Goal: Information Seeking & Learning: Learn about a topic

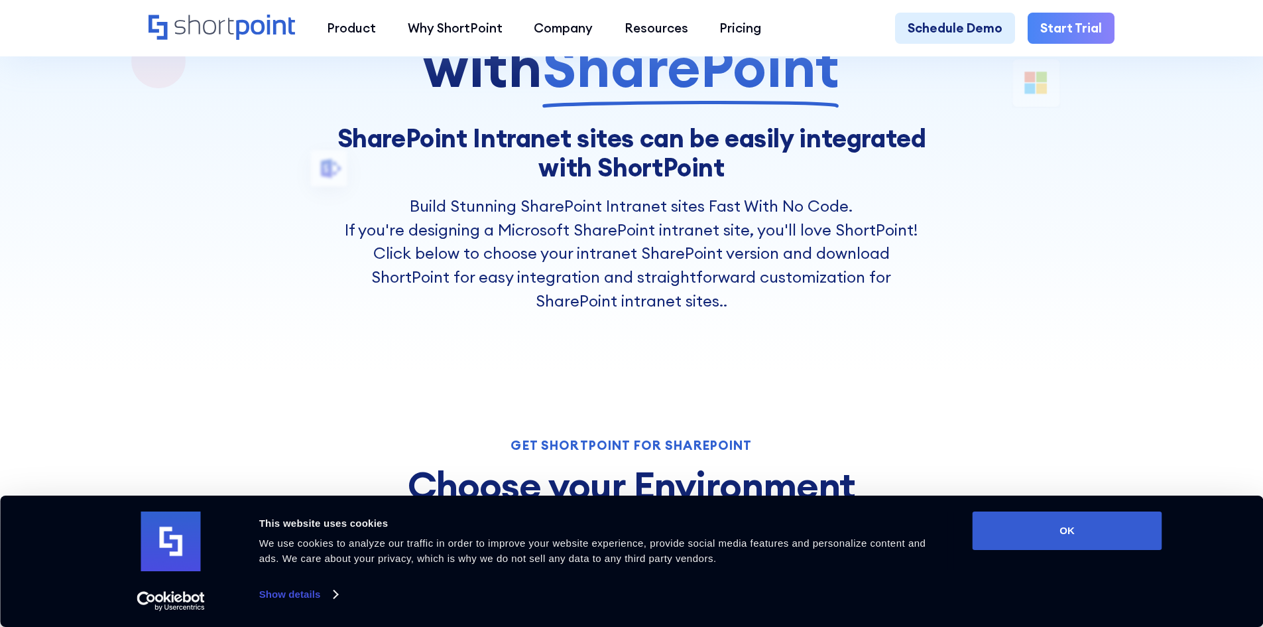
scroll to position [265, 0]
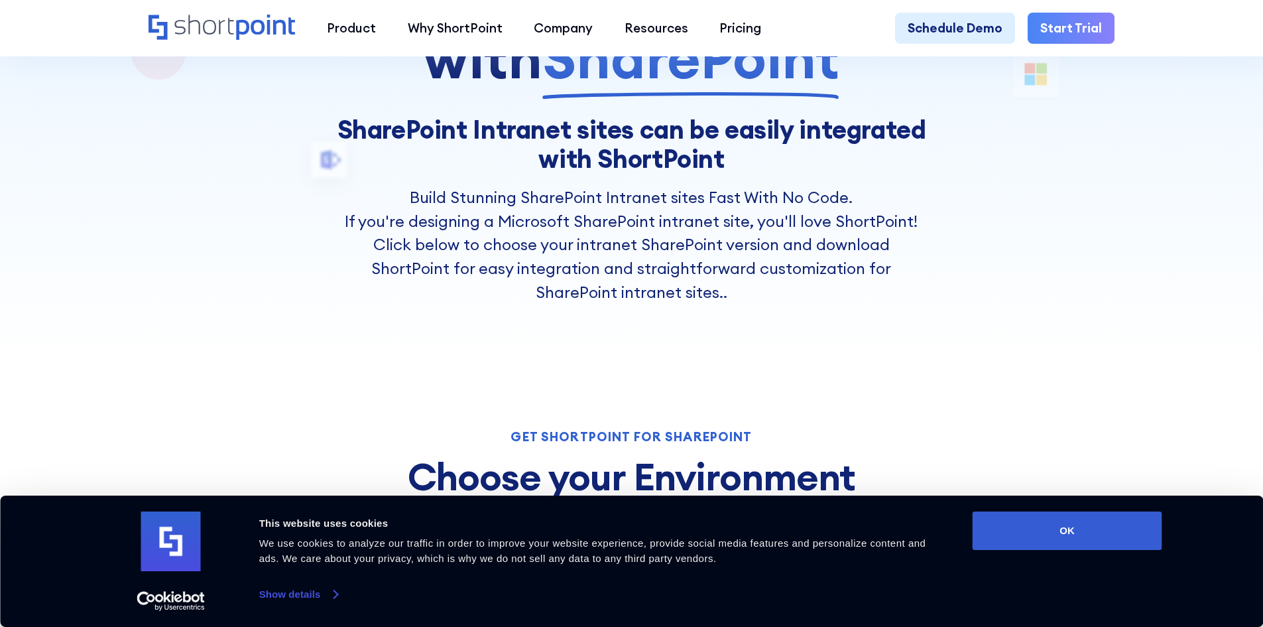
click at [335, 592] on link "Show details" at bounding box center [298, 594] width 78 height 20
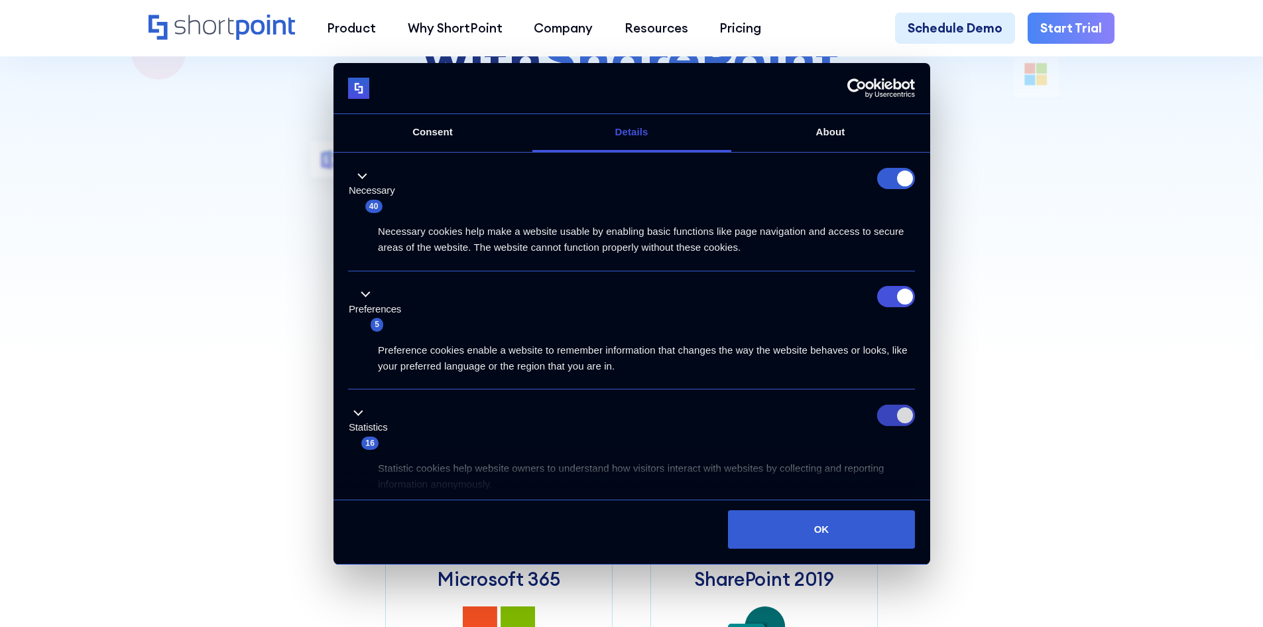
click at [903, 418] on input "Statistics" at bounding box center [896, 414] width 38 height 21
checkbox input "false"
click at [896, 298] on input "Preferences" at bounding box center [896, 296] width 38 height 21
checkbox input "false"
click at [899, 185] on form at bounding box center [896, 178] width 38 height 21
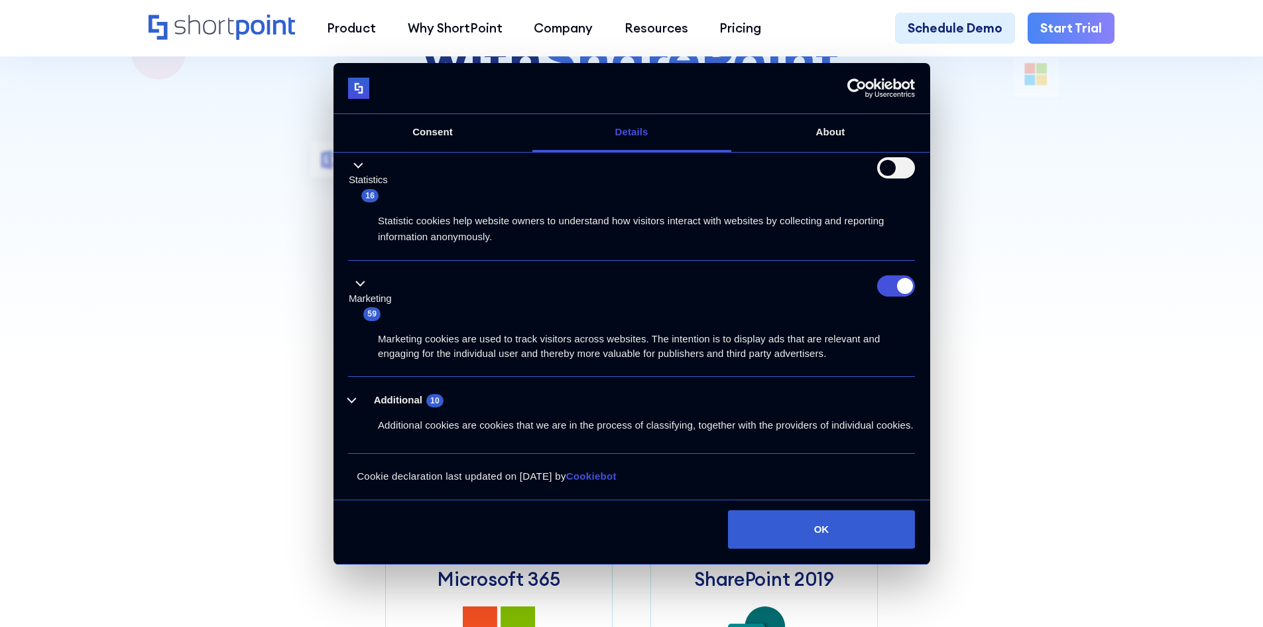
scroll to position [263, 0]
click at [897, 275] on input "Marketing" at bounding box center [896, 285] width 38 height 21
checkbox input "false"
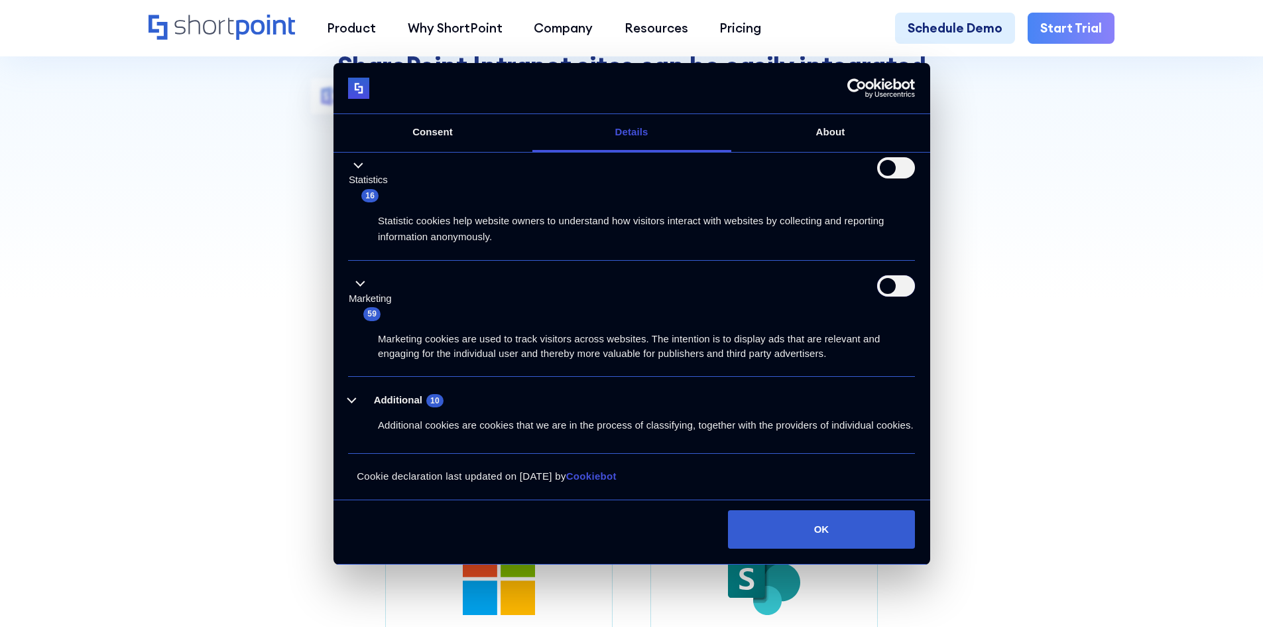
scroll to position [597, 0]
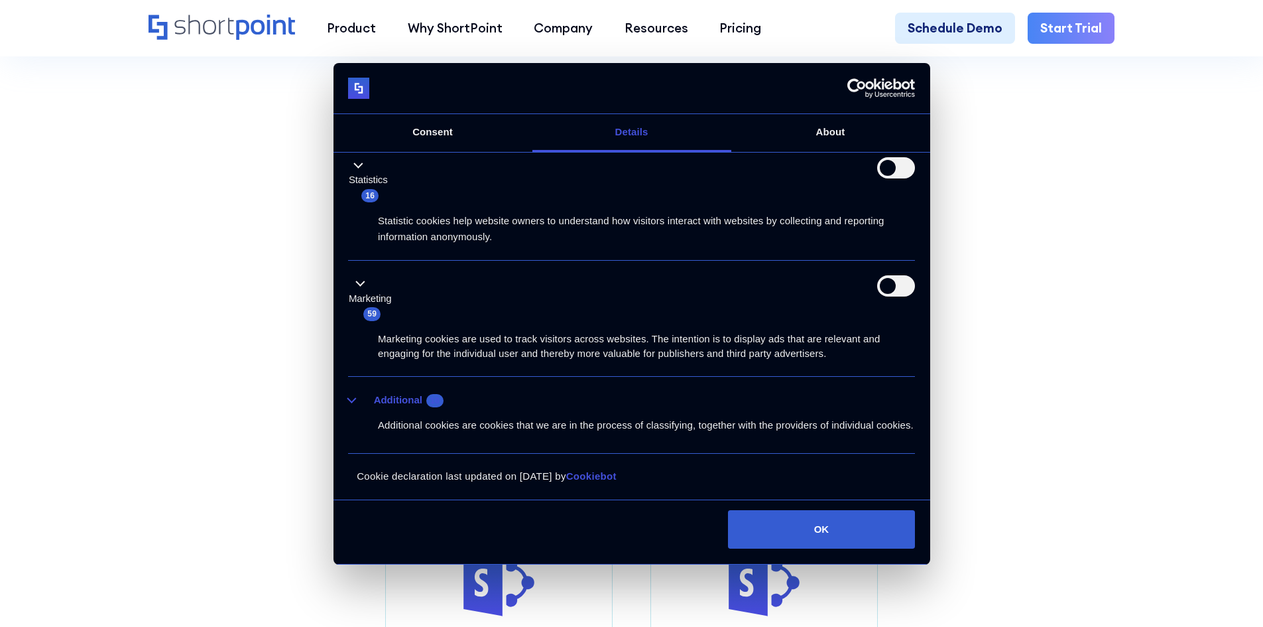
click at [352, 392] on button "Additional 10" at bounding box center [399, 400] width 103 height 17
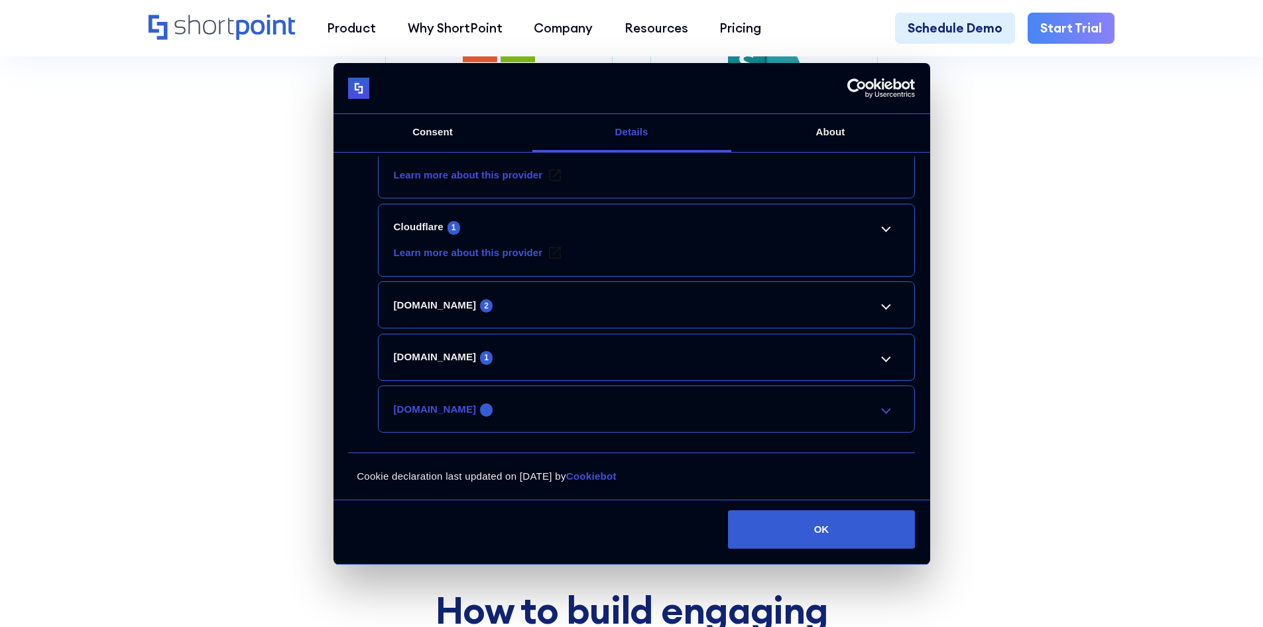
scroll to position [862, 0]
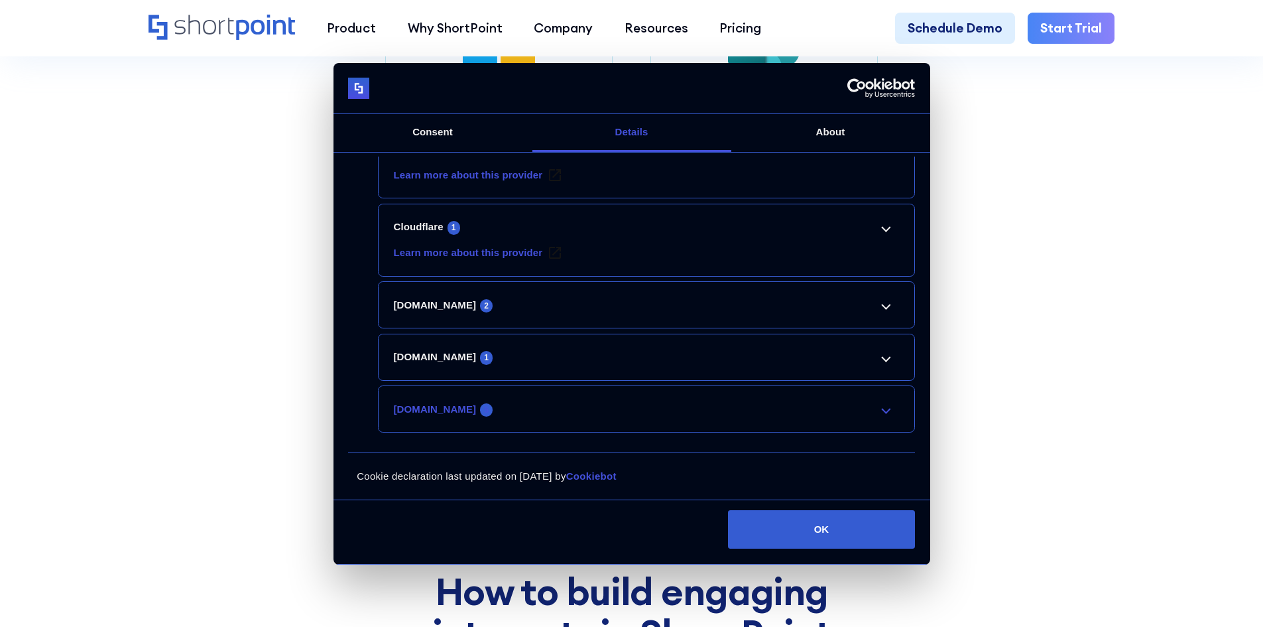
click at [829, 408] on link "[DOMAIN_NAME] 5" at bounding box center [647, 409] width 506 height 16
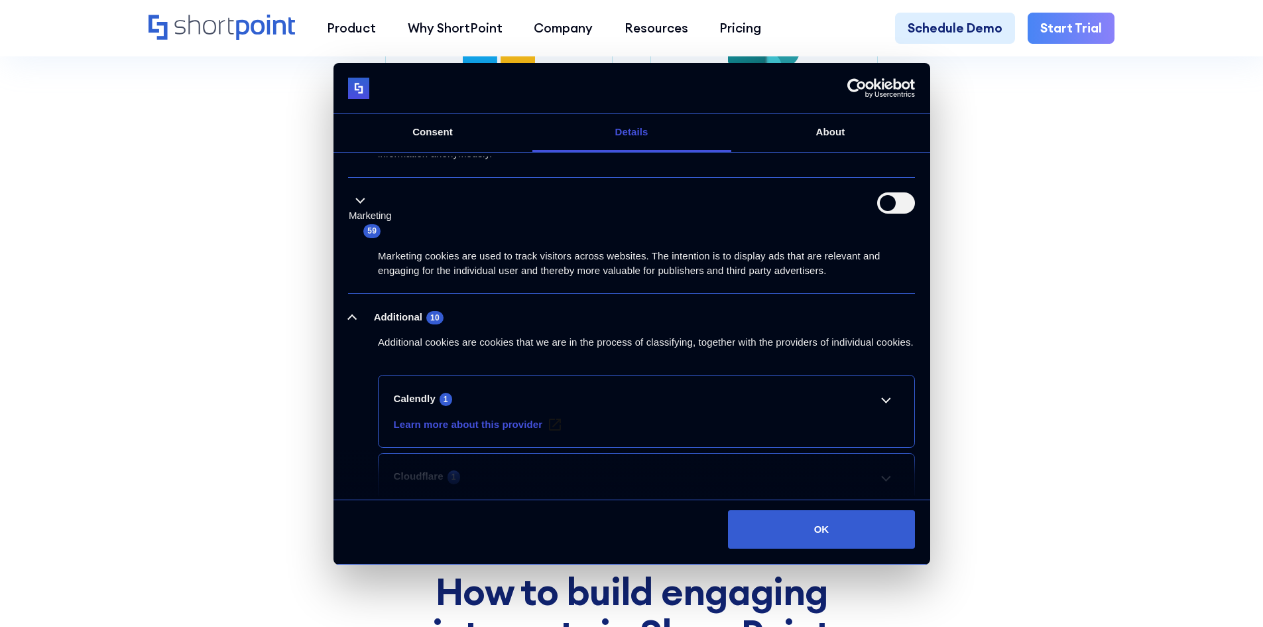
scroll to position [332, 0]
click at [867, 405] on link "Calendly 1" at bounding box center [647, 397] width 506 height 16
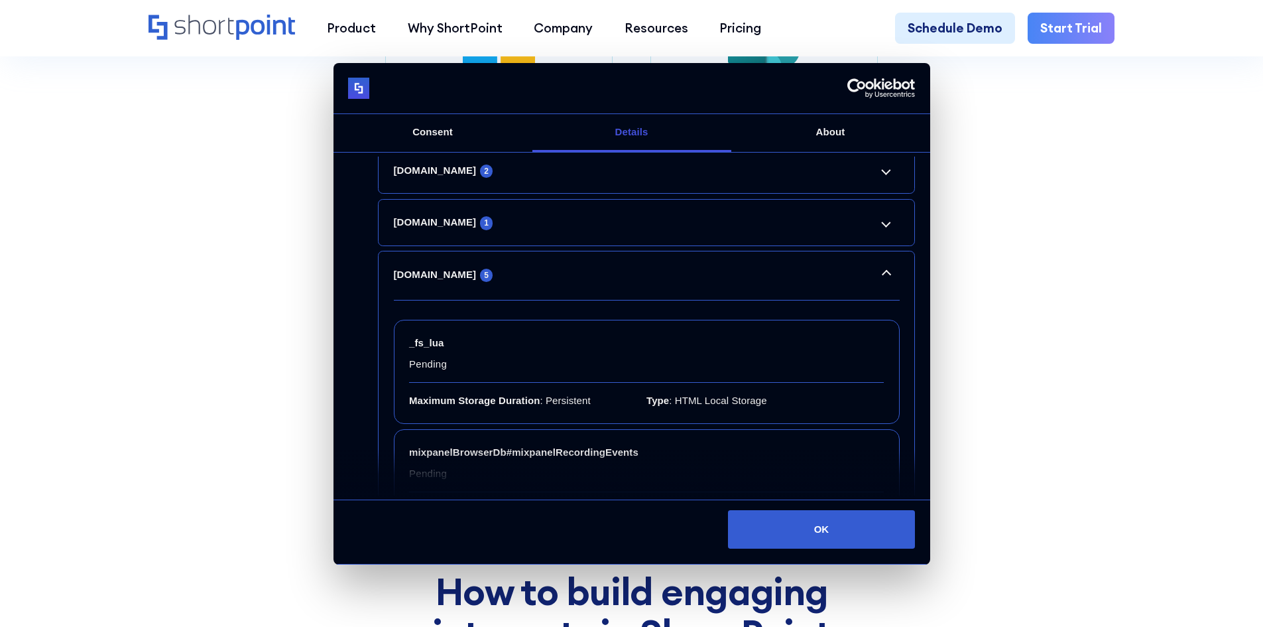
scroll to position [862, 0]
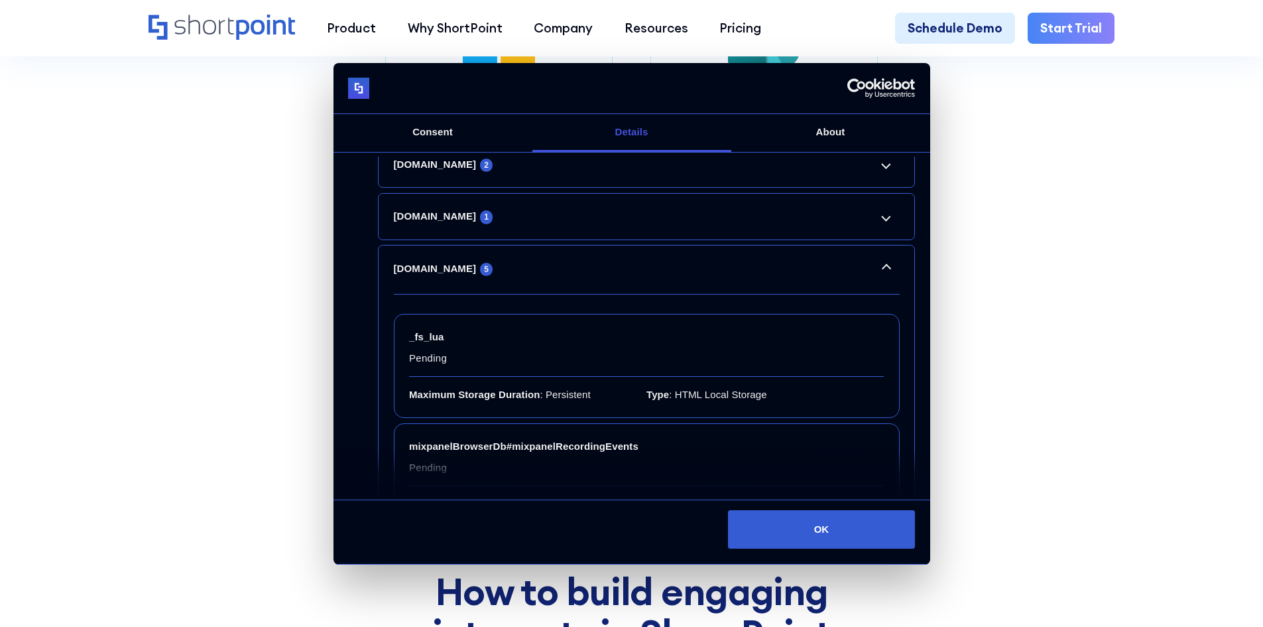
drag, startPoint x: 859, startPoint y: 534, endPoint x: 570, endPoint y: 204, distance: 437.9
click at [599, 241] on div "Consent Details [#IABV2SETTINGS#] About This website uses cookies We use cookie…" at bounding box center [632, 313] width 597 height 501
click at [485, 135] on link "Consent" at bounding box center [433, 133] width 199 height 38
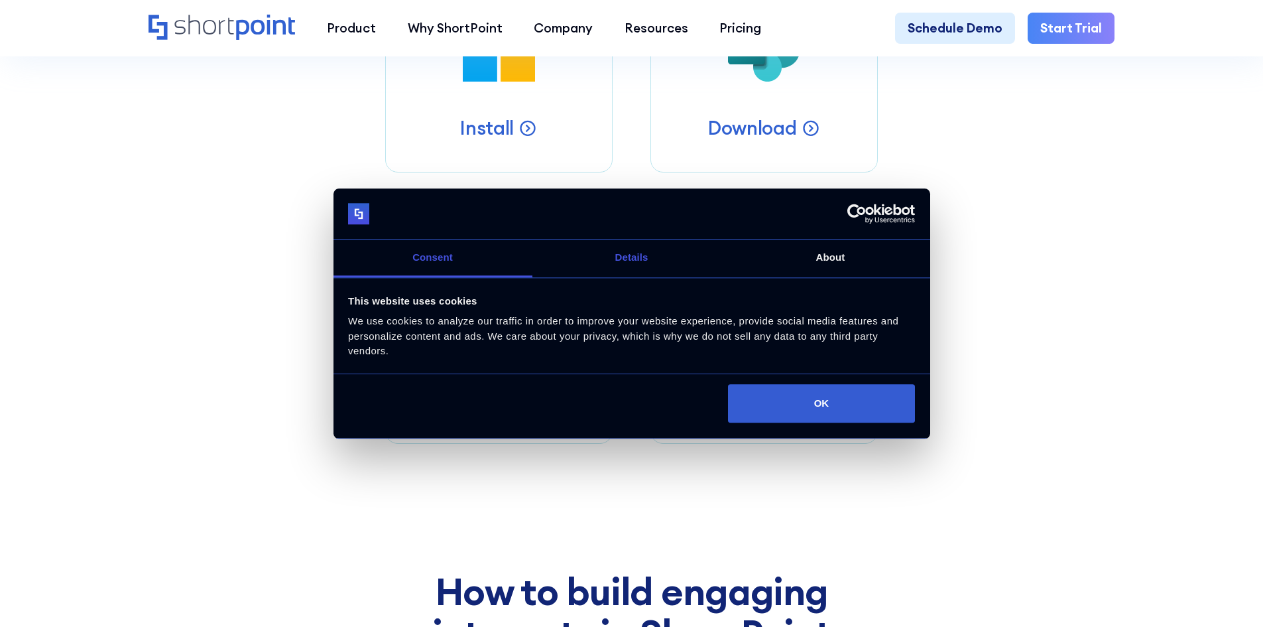
click at [652, 264] on link "Details" at bounding box center [631, 259] width 199 height 38
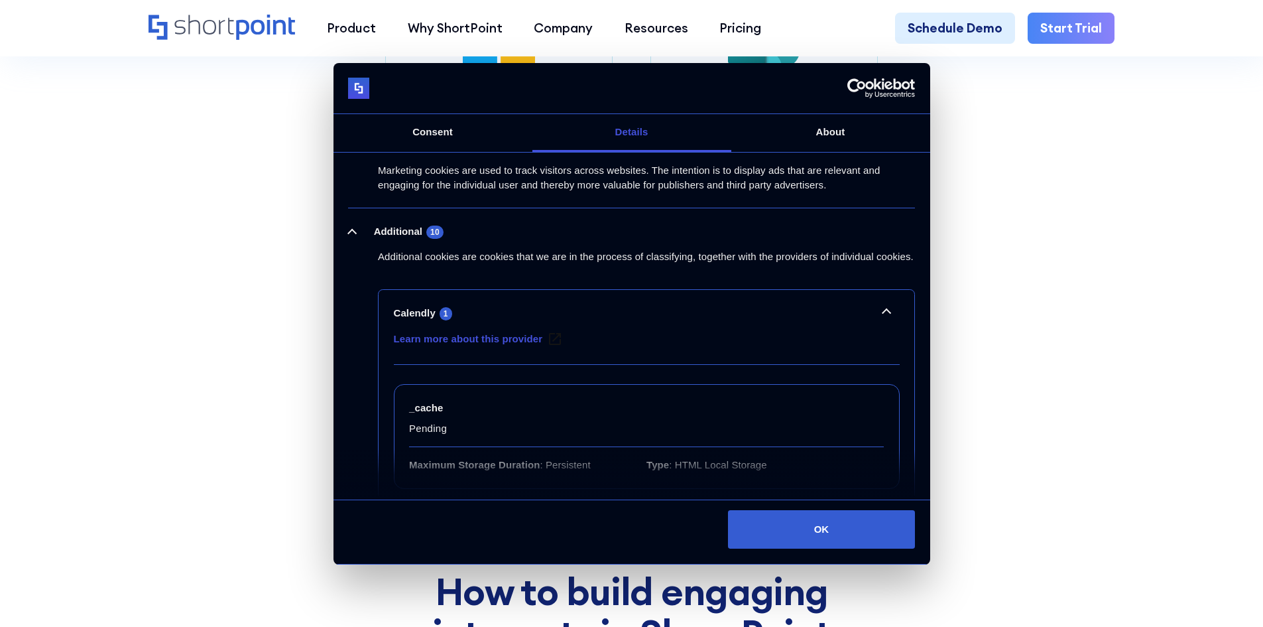
scroll to position [0, 0]
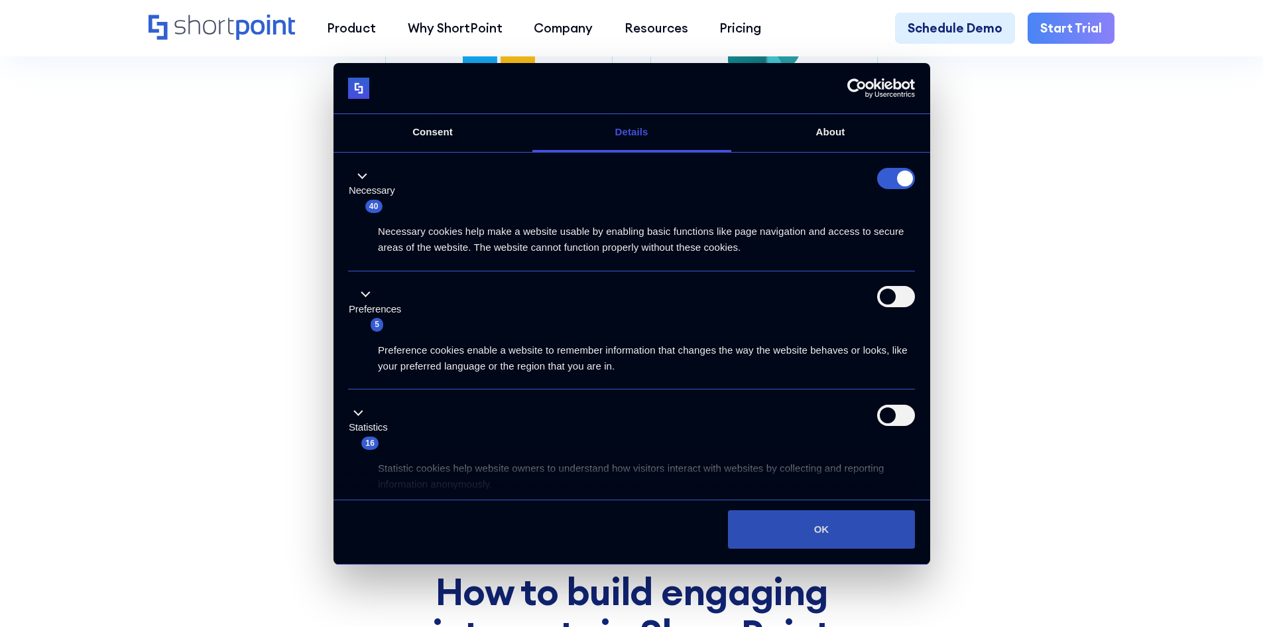
click at [812, 529] on button "OK" at bounding box center [821, 529] width 187 height 38
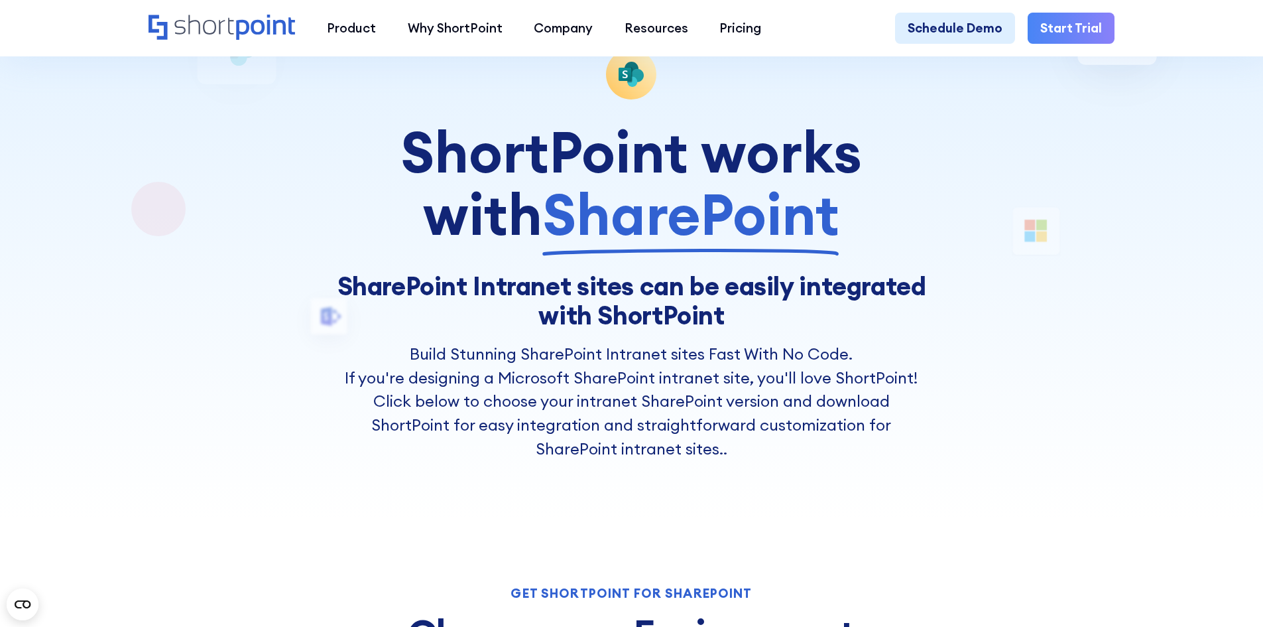
scroll to position [133, 0]
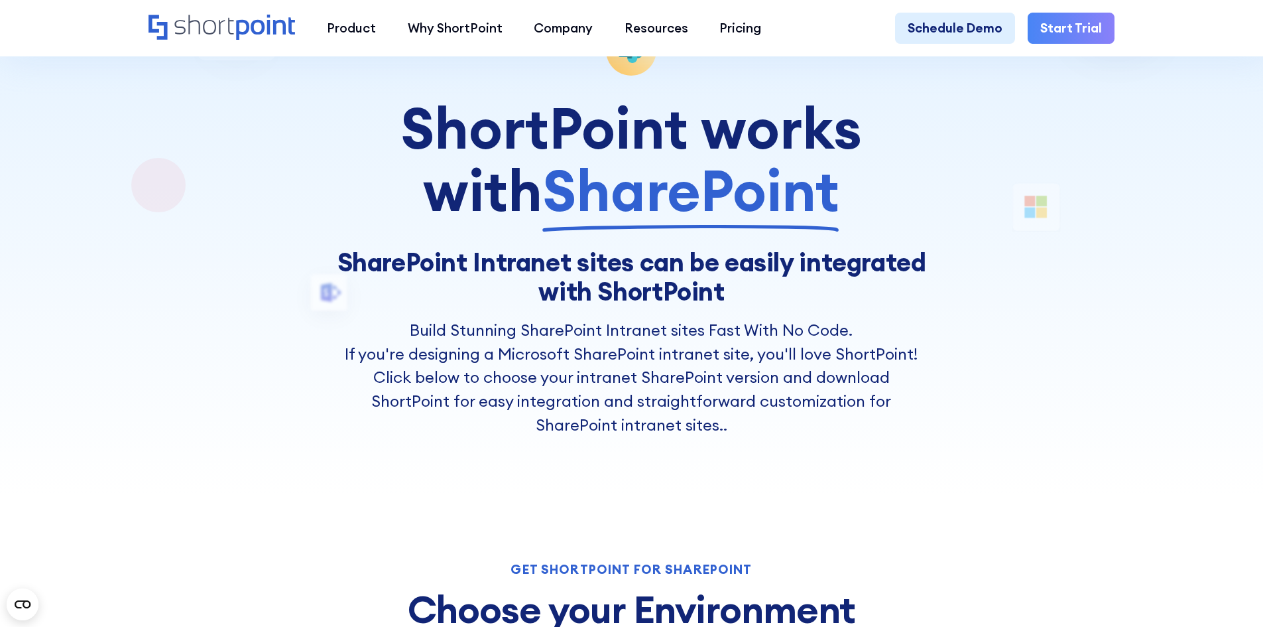
click at [82, 248] on div at bounding box center [631, 180] width 1136 height 627
